Goal: Complete application form

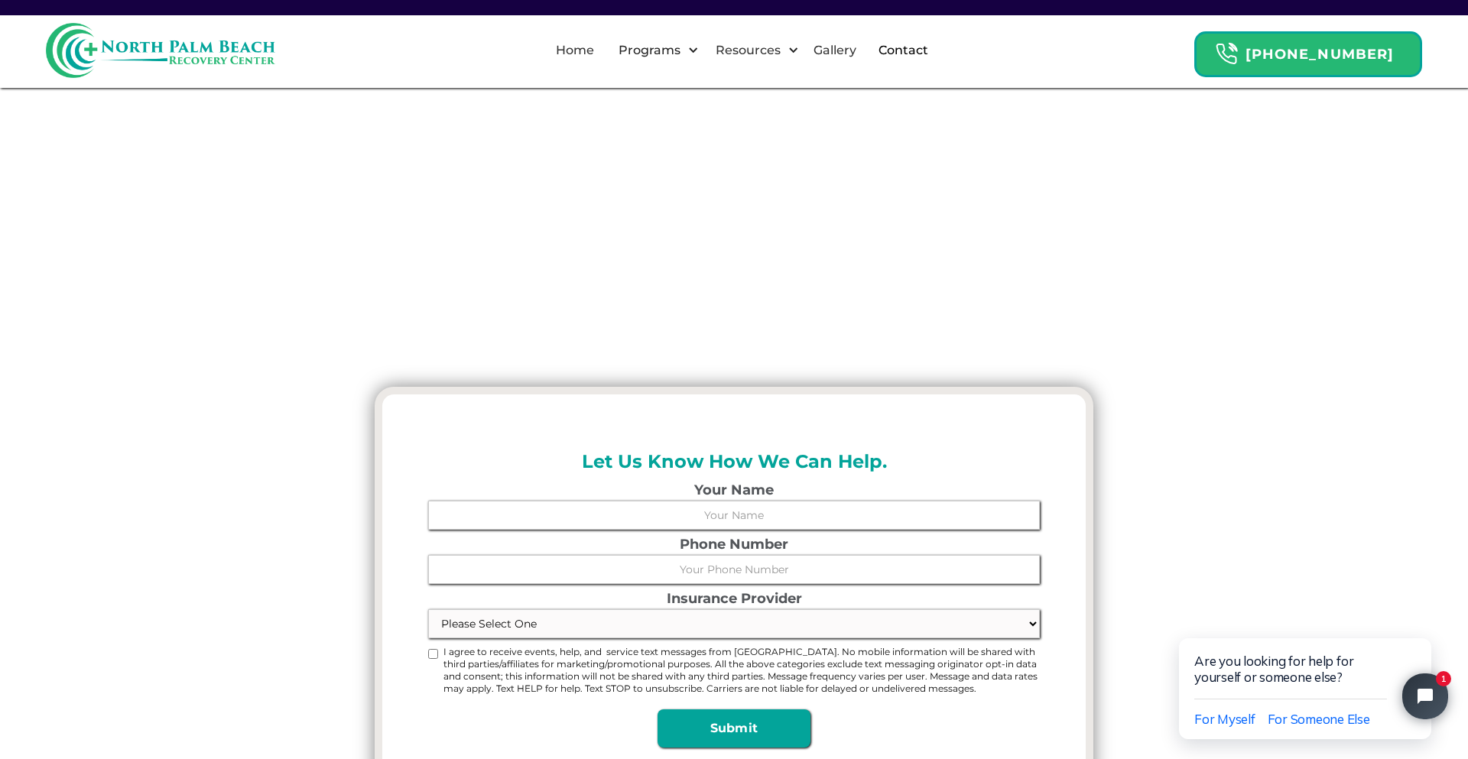
click at [438, 649] on input "I agree to receive events, help, and service text messages from [GEOGRAPHIC_DAT…" at bounding box center [433, 654] width 10 height 10
checkbox input "true"
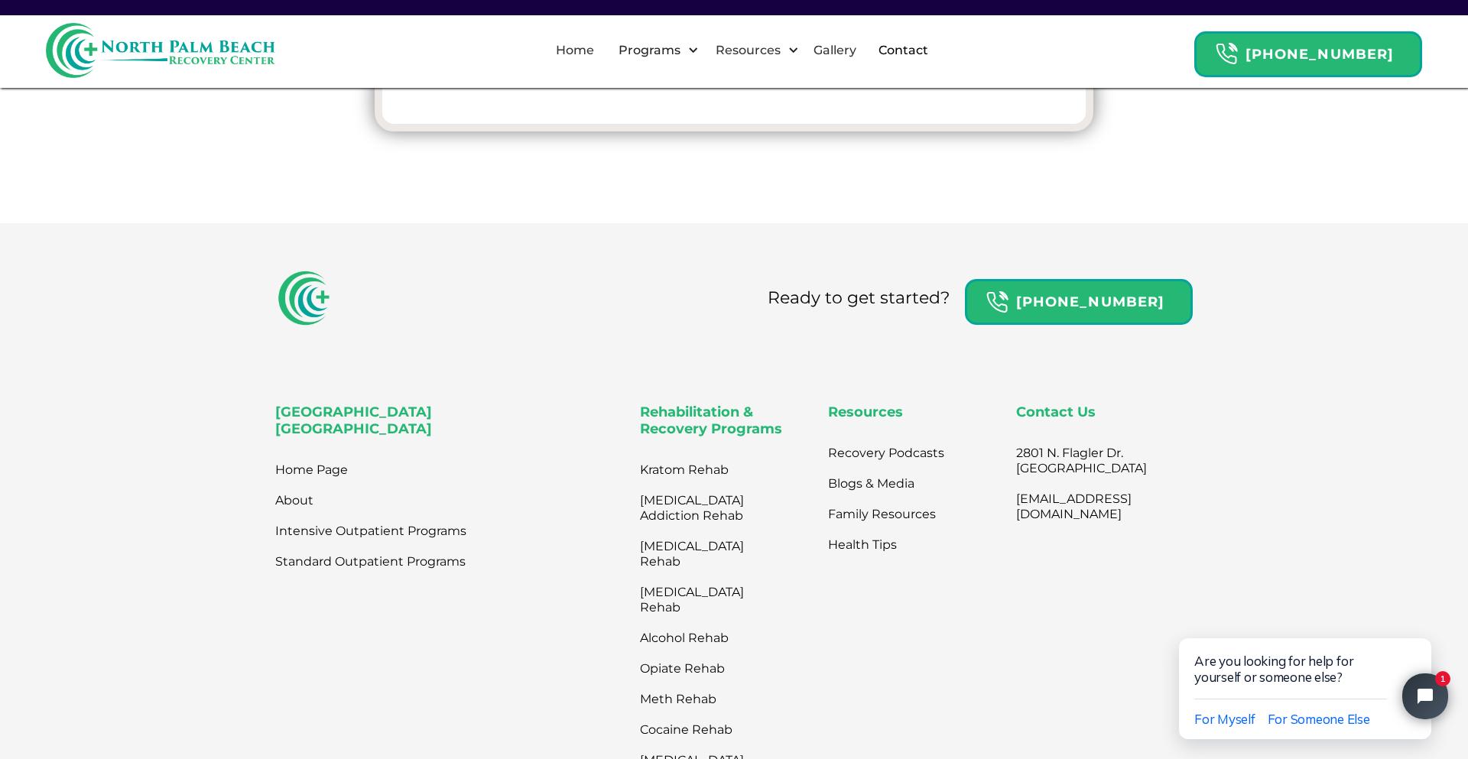
type input "[PHONE_NUMBER]"
type input "[PERSON_NAME]"
click at [658, 74] on input "Submit" at bounding box center [734, 55] width 153 height 38
type input "Please wait..."
